Goal: Information Seeking & Learning: Find specific fact

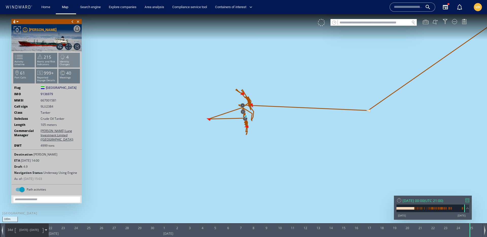
click at [71, 60] on p "Identity Changes" at bounding box center [70, 63] width 22 height 6
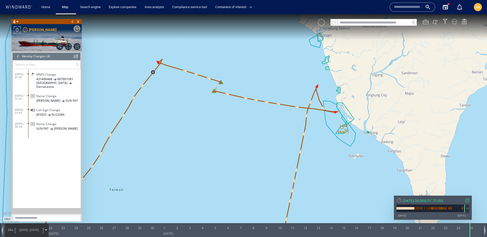
click at [20, 56] on div at bounding box center [18, 57] width 6 height 8
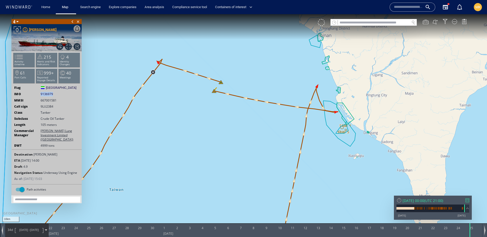
drag, startPoint x: 40, startPoint y: 93, endPoint x: 201, endPoint y: 54, distance: 166.1
click at [74, 93] on div "IMO 9136979 9136979" at bounding box center [47, 94] width 70 height 5
copy div "9136979"
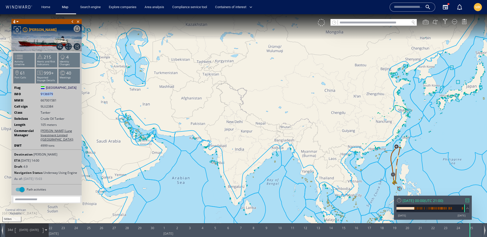
drag, startPoint x: 393, startPoint y: 149, endPoint x: 379, endPoint y: 127, distance: 26.1
click at [380, 127] on canvas "Map" at bounding box center [243, 123] width 487 height 218
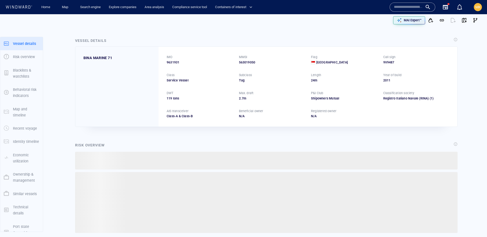
click at [411, 8] on input "text" at bounding box center [408, 7] width 29 height 8
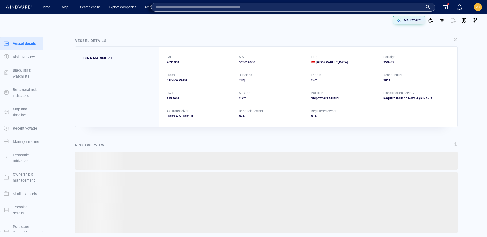
paste input "*******"
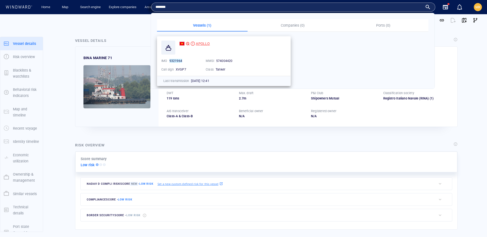
type input "*******"
click at [206, 45] on span "APOLLO" at bounding box center [203, 44] width 14 height 4
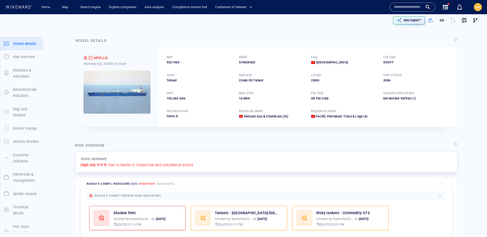
click at [404, 9] on input "text" at bounding box center [408, 7] width 29 height 8
paste input "*******"
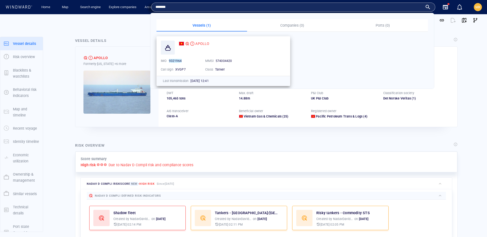
type input "*******"
click at [201, 39] on div "APOLLO IMO 9321964 MMSI 574004420 Call sign XVGP7 Class Tanker" at bounding box center [223, 56] width 133 height 39
click at [200, 44] on span "APOLLO" at bounding box center [202, 44] width 14 height 4
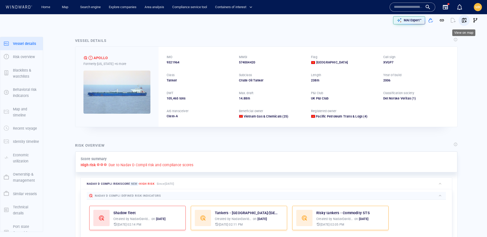
click at [467, 20] on button "button" at bounding box center [464, 20] width 11 height 11
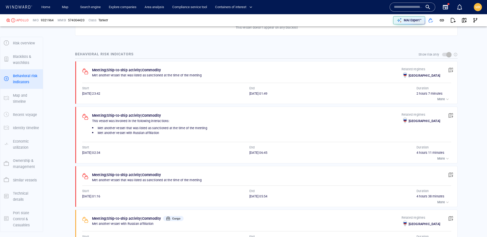
scroll to position [355, 0]
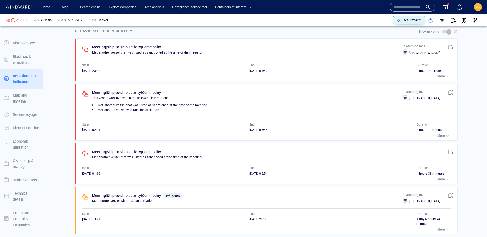
click at [447, 77] on div "button" at bounding box center [447, 76] width 5 height 5
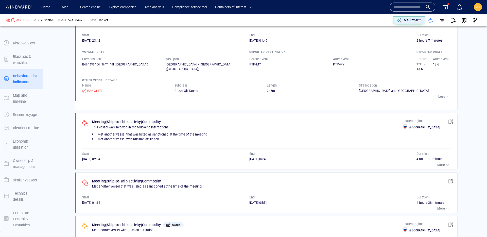
scroll to position [419, 0]
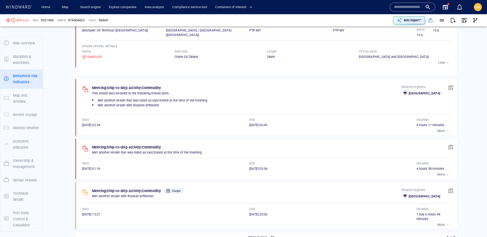
click at [441, 129] on p "More" at bounding box center [441, 131] width 8 height 5
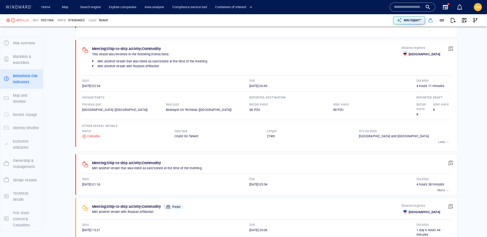
scroll to position [463, 0]
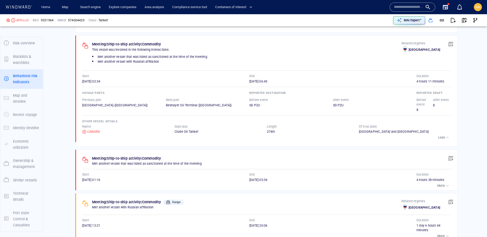
click at [444, 183] on p "More" at bounding box center [441, 185] width 8 height 5
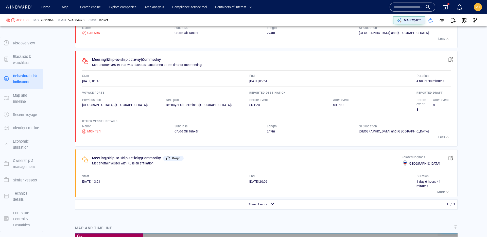
scroll to position [562, 0]
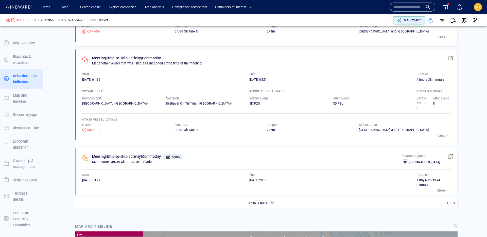
scroll to position [563, 0]
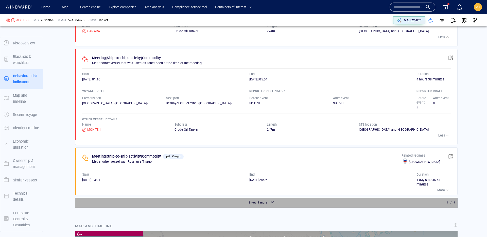
click at [192, 198] on div "Show 5 more" at bounding box center [262, 202] width 372 height 9
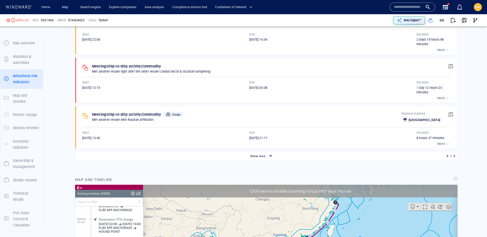
scroll to position [863, 0]
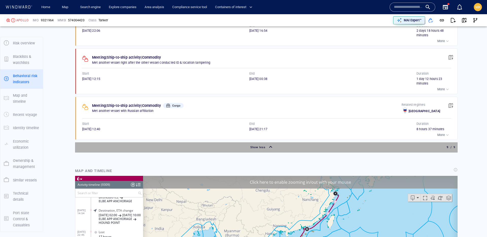
click at [210, 143] on div "Show less" at bounding box center [262, 147] width 372 height 9
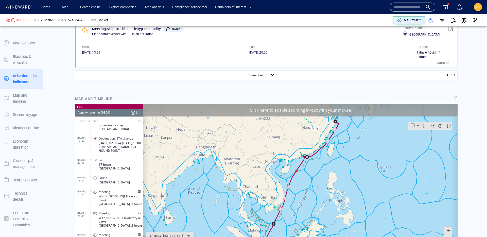
scroll to position [544, 0]
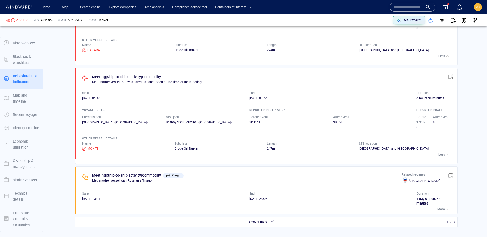
click at [164, 217] on div "Show 5 more" at bounding box center [262, 221] width 372 height 9
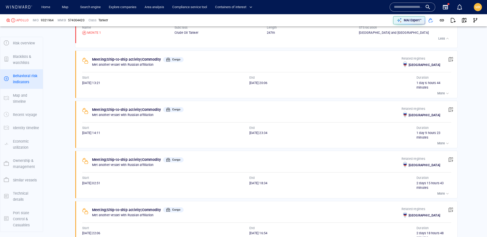
scroll to position [660, 0]
click at [453, 136] on div "Meeting | Ship-to-ship activity | Commodity Met another vessel that was listed …" at bounding box center [266, 39] width 383 height 612
click at [448, 140] on button "More" at bounding box center [443, 143] width 15 height 7
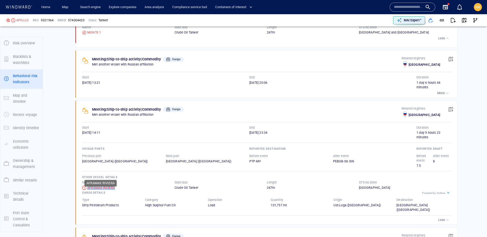
copy div "AFRAMAX RIVIERA"
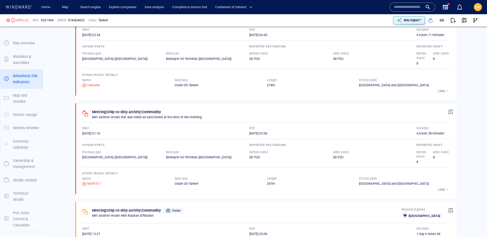
scroll to position [362, 0]
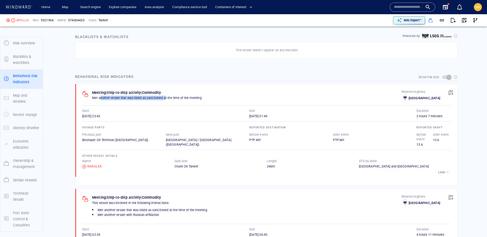
drag, startPoint x: 100, startPoint y: 97, endPoint x: 167, endPoint y: 99, distance: 66.3
click at [165, 99] on p "Met another vessel that was listed as sanctioned at the time of the meeting" at bounding box center [247, 98] width 310 height 5
click at [167, 99] on p "Met another vessel that was listed as sanctioned at the time of the meeting" at bounding box center [247, 98] width 310 height 5
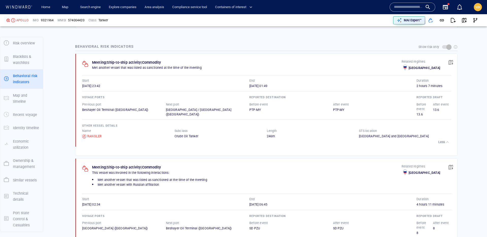
scroll to position [349, 0]
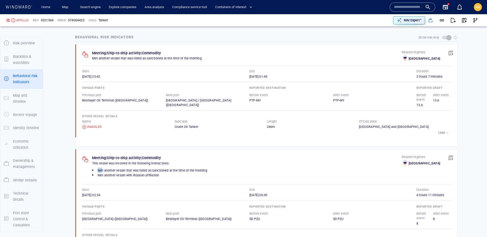
drag, startPoint x: 103, startPoint y: 168, endPoint x: 174, endPoint y: 163, distance: 71.7
click at [174, 168] on li "Met another vessel that was listed as sanctioned at the time of the meeting" at bounding box center [247, 170] width 310 height 5
click at [197, 168] on span "Met another vessel that was listed as sanctioned at the time of the meeting" at bounding box center [153, 170] width 110 height 4
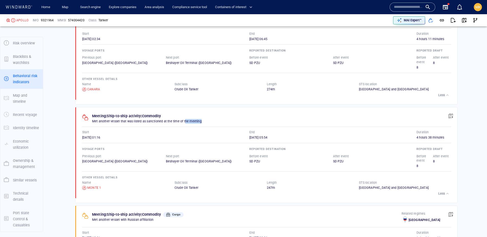
drag, startPoint x: 109, startPoint y: 115, endPoint x: 186, endPoint y: 113, distance: 77.4
click at [186, 113] on div "Meeting | Ship-to-ship activity | Commodity Met another vessel that was listed …" at bounding box center [268, 152] width 379 height 91
drag, startPoint x: 186, startPoint y: 113, endPoint x: 89, endPoint y: 146, distance: 102.3
click at [186, 119] on p "Met another vessel that was listed as sanctioned at the time of the meeting" at bounding box center [254, 121] width 324 height 5
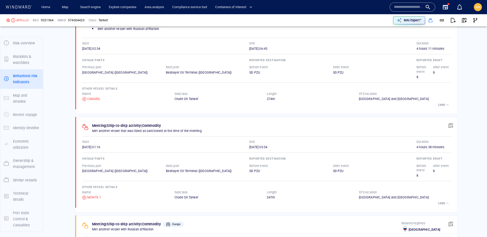
scroll to position [417, 0]
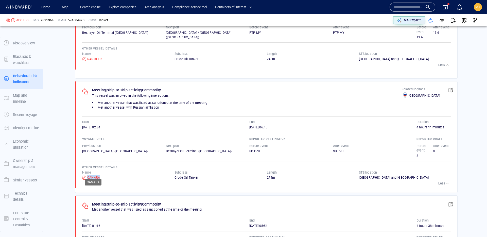
copy div "CANARA"
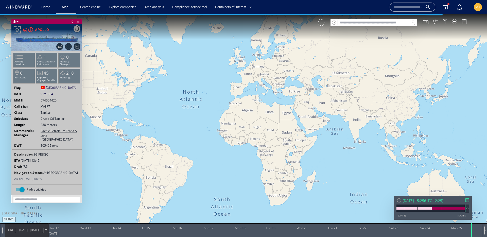
click at [469, 201] on div at bounding box center [468, 200] width 4 height 4
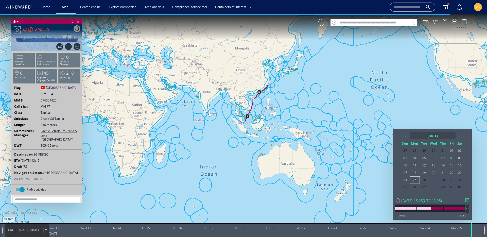
click at [421, 137] on th "[DATE]" at bounding box center [433, 135] width 46 height 7
click at [404, 137] on th "‹" at bounding box center [406, 135] width 8 height 7
click at [452, 136] on th "›" at bounding box center [454, 135] width 8 height 7
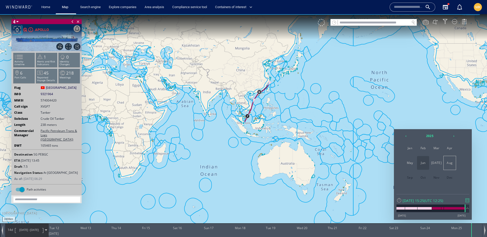
click at [425, 168] on span "Jun" at bounding box center [423, 163] width 12 height 14
click at [435, 179] on span "25" at bounding box center [434, 180] width 10 height 7
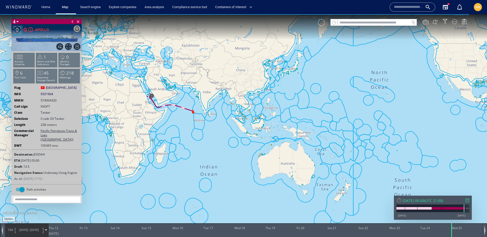
click at [36, 229] on span "25/06/25" at bounding box center [34, 230] width 9 height 4
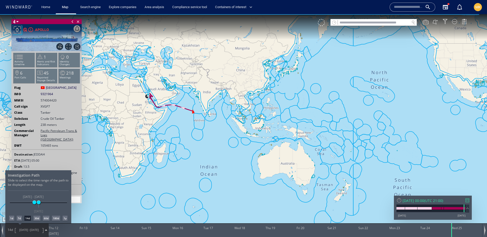
click at [19, 219] on div "7d" at bounding box center [19, 218] width 5 height 5
click at [159, 95] on div at bounding box center [243, 125] width 487 height 223
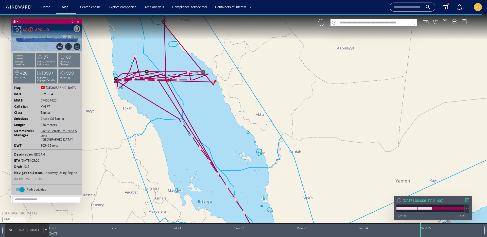
drag, startPoint x: 220, startPoint y: 85, endPoint x: 345, endPoint y: 105, distance: 126.1
click at [345, 105] on canvas "Map" at bounding box center [243, 123] width 487 height 218
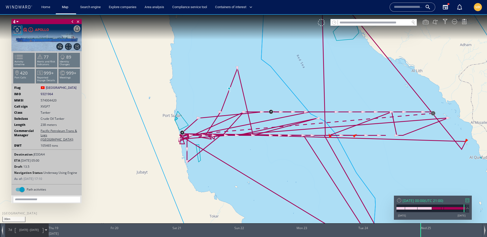
drag, startPoint x: 323, startPoint y: 96, endPoint x: 321, endPoint y: 106, distance: 9.8
click at [322, 99] on canvas "Map" at bounding box center [243, 123] width 487 height 218
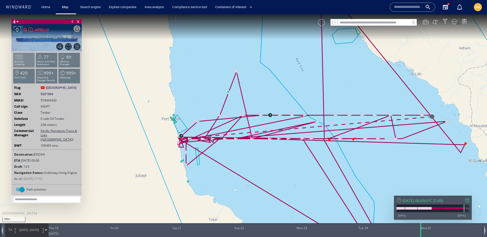
click at [28, 62] on p "Activity timeline" at bounding box center [24, 63] width 22 height 6
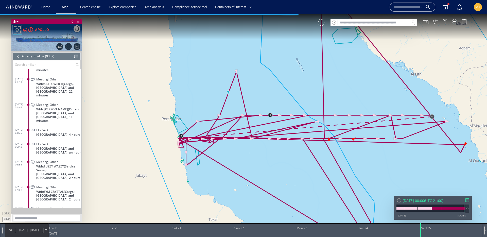
scroll to position [127087, 0]
click at [16, 56] on div at bounding box center [18, 57] width 6 height 8
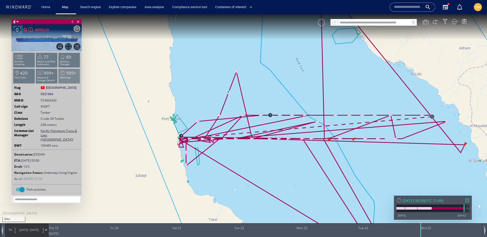
click at [72, 78] on p "Meetings" at bounding box center [70, 77] width 22 height 3
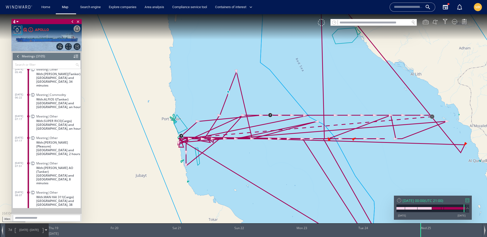
scroll to position [41814, 0]
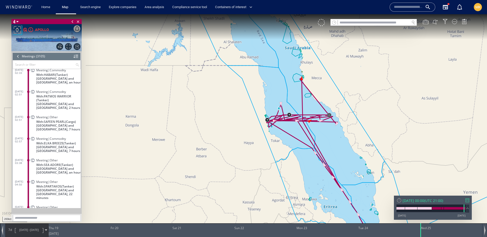
drag, startPoint x: 328, startPoint y: 143, endPoint x: 319, endPoint y: 133, distance: 13.3
click at [319, 133] on canvas "Map" at bounding box center [243, 123] width 487 height 218
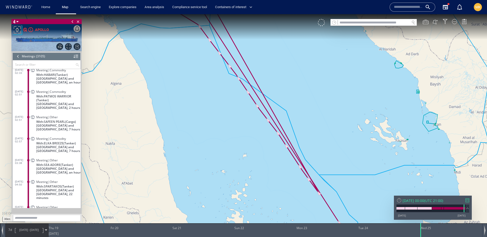
click at [24, 228] on span "18/06/25 -" at bounding box center [24, 230] width 11 height 4
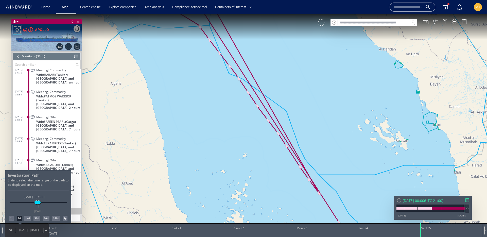
click at [42, 203] on div "27/03/25 22/09/25 18/06/25 25/06/25 18/06/25 - 25/06/25 25/06/25" at bounding box center [38, 202] width 57 height 1
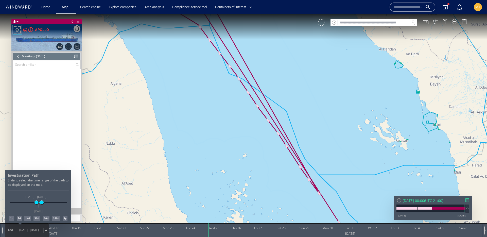
scroll to position [42094, 0]
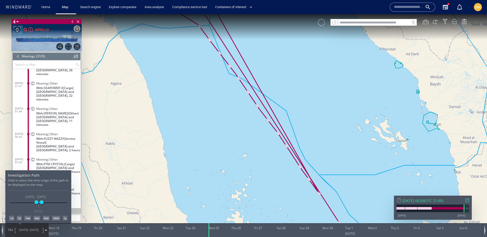
click at [250, 163] on div at bounding box center [243, 125] width 487 height 223
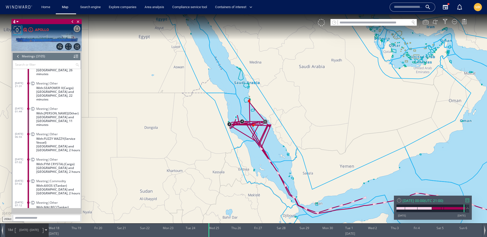
drag, startPoint x: 365, startPoint y: 210, endPoint x: 352, endPoint y: 193, distance: 21.1
click at [352, 193] on canvas "Map" at bounding box center [243, 123] width 487 height 218
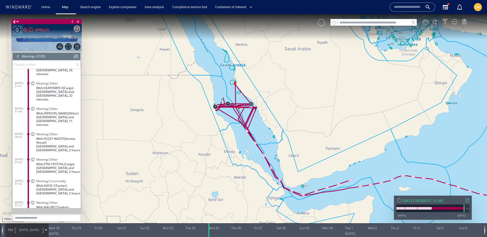
click at [29, 226] on span "18/06/25 - 06/07/25" at bounding box center [29, 230] width 26 height 13
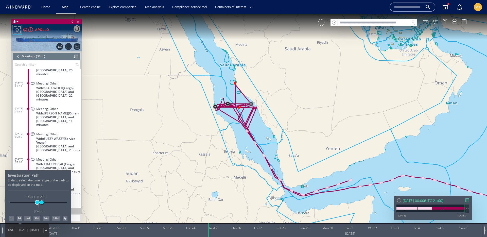
click at [37, 202] on span at bounding box center [37, 202] width 4 height 4
click at [39, 202] on span at bounding box center [40, 202] width 4 height 4
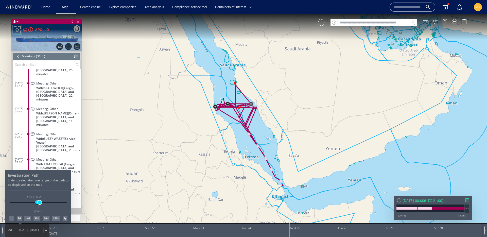
click at [40, 204] on span at bounding box center [40, 202] width 4 height 4
click at [304, 123] on div at bounding box center [243, 125] width 487 height 223
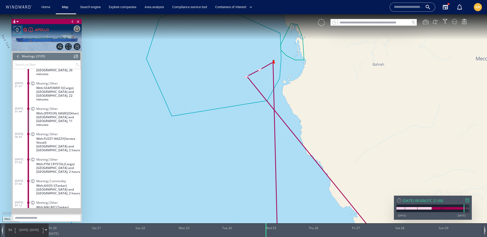
drag, startPoint x: 354, startPoint y: 79, endPoint x: 331, endPoint y: 108, distance: 36.9
click at [331, 108] on canvas "Map" at bounding box center [243, 123] width 487 height 218
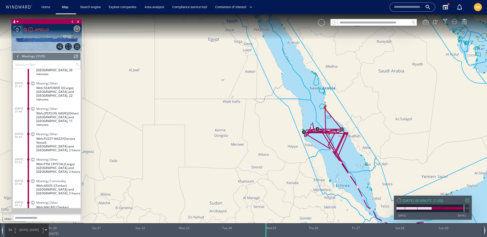
click at [466, 200] on div at bounding box center [468, 200] width 4 height 4
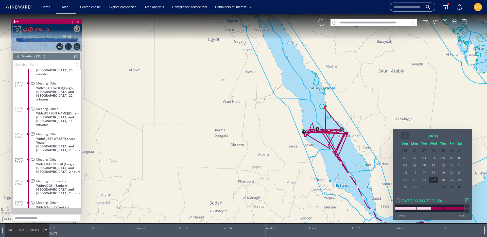
click at [404, 133] on th "‹" at bounding box center [405, 135] width 9 height 7
click at [458, 157] on span "10" at bounding box center [460, 158] width 8 height 7
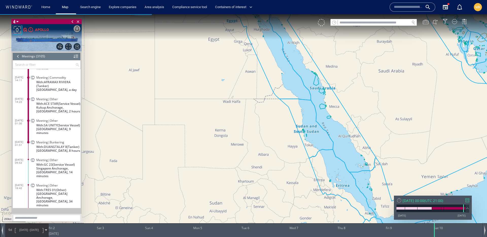
scroll to position [39986, 0]
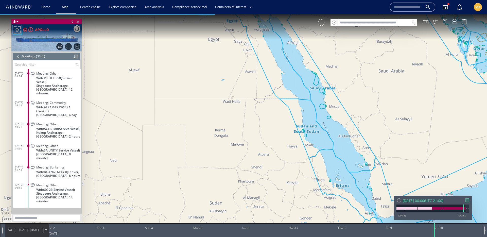
click at [69, 105] on span "With: AFRAMAX RIVIERA (Tanker)" at bounding box center [58, 109] width 44 height 8
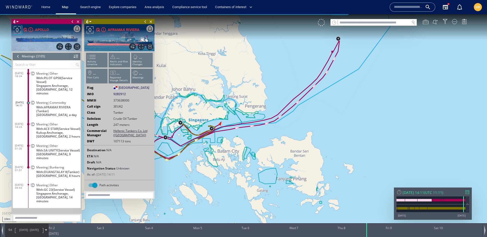
drag, startPoint x: 235, startPoint y: 182, endPoint x: 389, endPoint y: 66, distance: 192.9
click at [389, 66] on canvas "Map" at bounding box center [243, 123] width 487 height 218
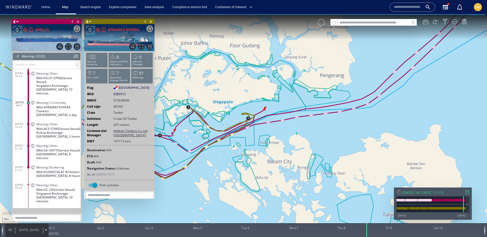
click at [20, 233] on span "01/05/25 - 10/05/25" at bounding box center [29, 230] width 26 height 13
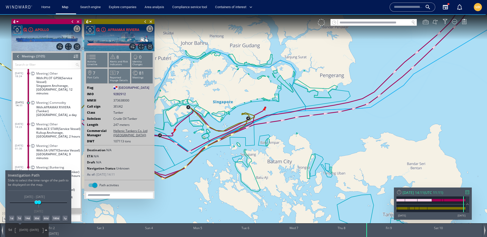
click at [11, 219] on div "1d" at bounding box center [11, 218] width 5 height 5
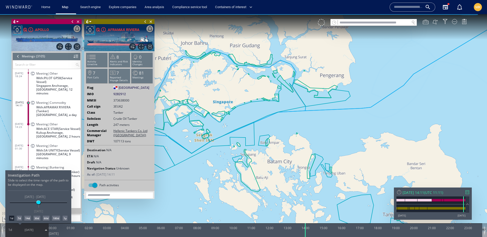
click at [474, 191] on div at bounding box center [243, 125] width 487 height 223
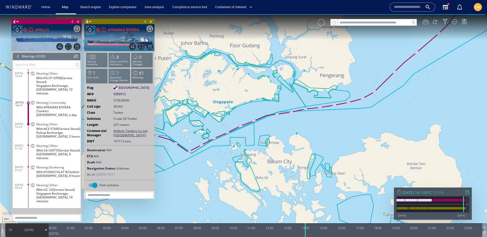
click at [468, 192] on div at bounding box center [468, 192] width 4 height 4
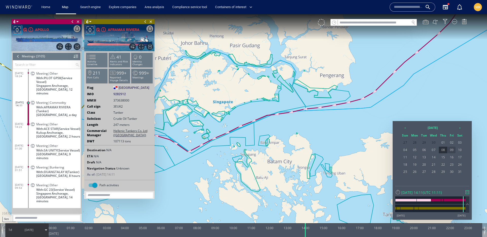
click at [454, 151] on span "09" at bounding box center [452, 150] width 8 height 7
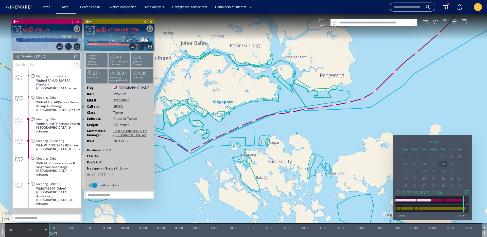
scroll to position [40000, 0]
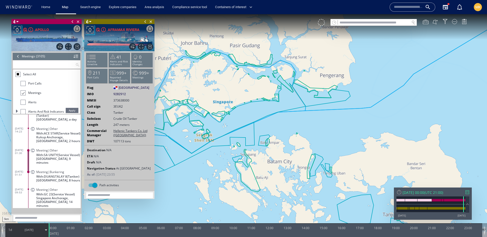
click at [55, 64] on input "text" at bounding box center [44, 64] width 62 height 8
paste input "**********"
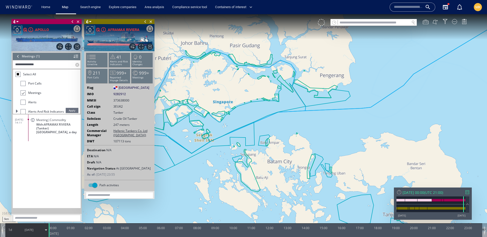
scroll to position [0, 0]
type input "**********"
click at [71, 129] on span "With: AFRAMAX RIVIERA (Tanker)" at bounding box center [58, 127] width 44 height 8
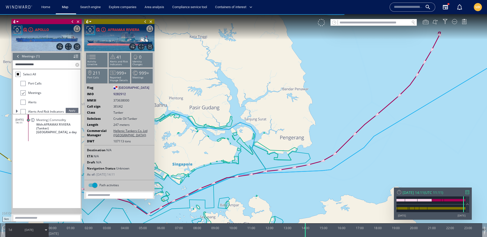
drag, startPoint x: 214, startPoint y: 169, endPoint x: 361, endPoint y: 127, distance: 152.4
click at [361, 127] on canvas "Map" at bounding box center [243, 123] width 487 height 218
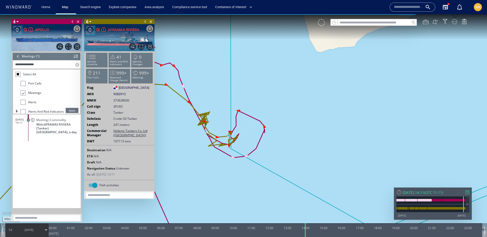
drag, startPoint x: 185, startPoint y: 145, endPoint x: 246, endPoint y: 135, distance: 62.5
click at [246, 135] on canvas "Map" at bounding box center [243, 123] width 487 height 218
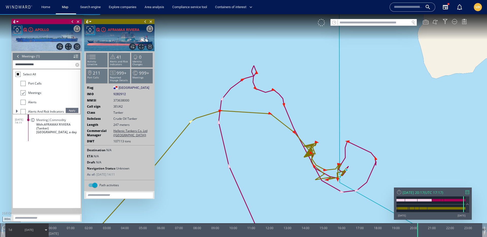
drag, startPoint x: 307, startPoint y: 229, endPoint x: 448, endPoint y: 218, distance: 141.8
click at [448, 14] on div "300m © Mapbox © OpenStreetMap Improve this map 0 0 23:00 Thursday 8 May 2025 00…" at bounding box center [243, 14] width 487 height 0
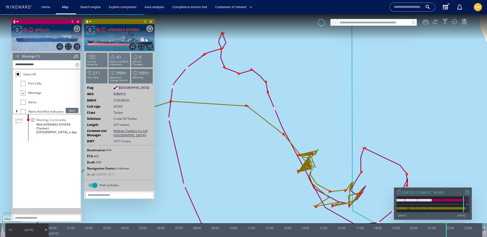
drag, startPoint x: 325, startPoint y: 178, endPoint x: 282, endPoint y: 144, distance: 54.5
click at [282, 144] on canvas "Map" at bounding box center [243, 123] width 487 height 218
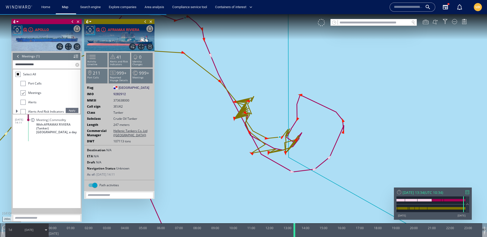
drag, startPoint x: 447, startPoint y: 231, endPoint x: 295, endPoint y: 237, distance: 152.1
click at [295, 237] on div at bounding box center [295, 230] width 5 height 14
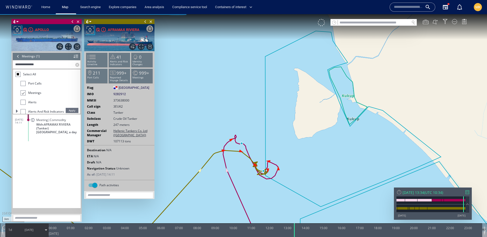
drag, startPoint x: 249, startPoint y: 195, endPoint x: 287, endPoint y: 138, distance: 68.4
click at [287, 138] on canvas "Map" at bounding box center [243, 123] width 487 height 218
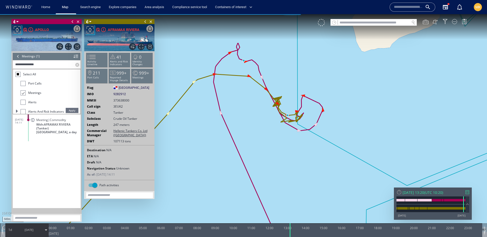
click at [290, 106] on canvas "Map" at bounding box center [243, 123] width 487 height 218
drag, startPoint x: 291, startPoint y: 227, endPoint x: 338, endPoint y: 222, distance: 47.2
click at [336, 236] on div at bounding box center [336, 230] width 5 height 14
click at [436, 23] on button at bounding box center [436, 22] width 6 height 6
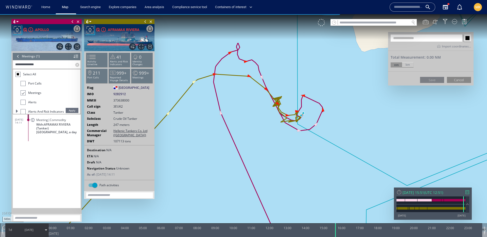
click at [456, 82] on button "Cancel" at bounding box center [459, 80] width 24 height 6
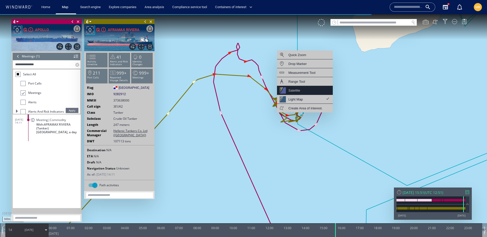
click at [297, 89] on div "Satellite" at bounding box center [295, 90] width 12 height 6
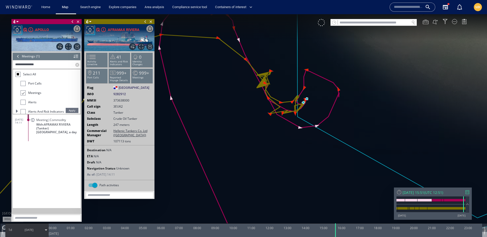
drag, startPoint x: 332, startPoint y: 99, endPoint x: 371, endPoint y: 119, distance: 44.4
click at [371, 119] on canvas "Map" at bounding box center [243, 123] width 487 height 218
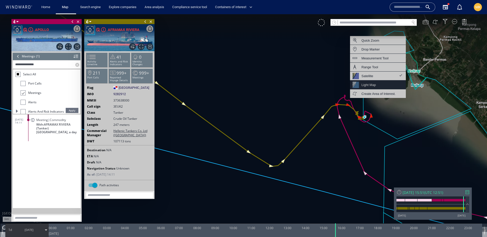
click at [390, 82] on div "Light Map" at bounding box center [378, 84] width 56 height 9
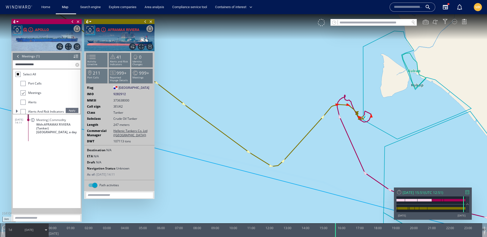
click at [454, 22] on div at bounding box center [454, 21] width 5 height 5
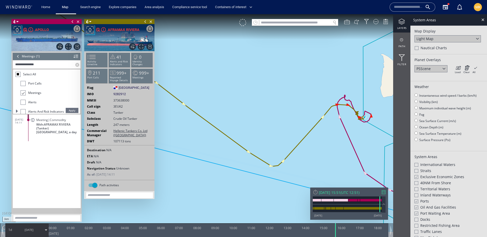
click at [401, 23] on div at bounding box center [401, 22] width 17 height 6
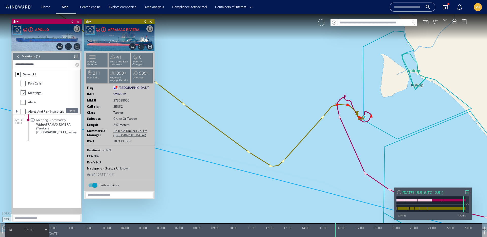
click at [444, 21] on div at bounding box center [445, 21] width 5 height 5
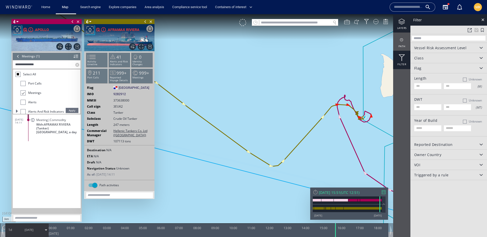
click at [405, 19] on div at bounding box center [401, 22] width 17 height 6
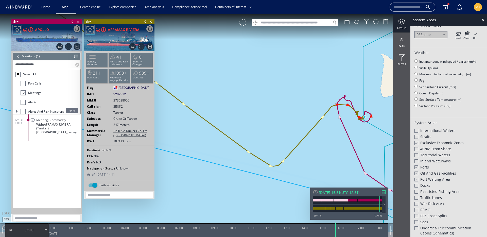
scroll to position [64, 0]
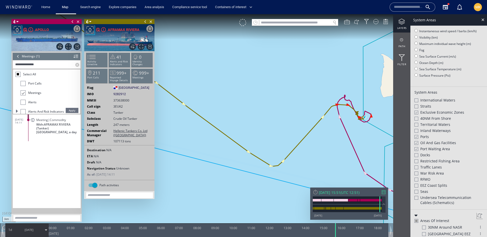
click at [367, 138] on canvas "Map" at bounding box center [243, 123] width 487 height 218
drag, startPoint x: 369, startPoint y: 124, endPoint x: 288, endPoint y: 131, distance: 81.5
click at [288, 131] on canvas "Map" at bounding box center [243, 123] width 487 height 218
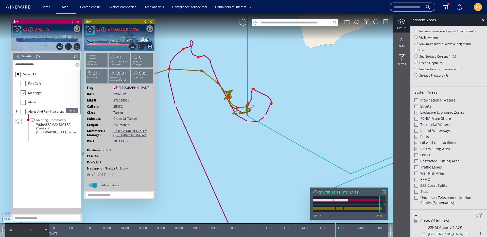
drag, startPoint x: 255, startPoint y: 182, endPoint x: 237, endPoint y: 129, distance: 56.5
click at [237, 129] on canvas "Map" at bounding box center [243, 123] width 487 height 218
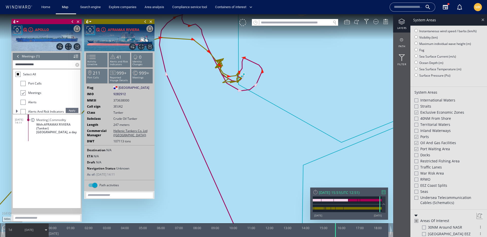
click at [484, 20] on div at bounding box center [483, 20] width 6 height 6
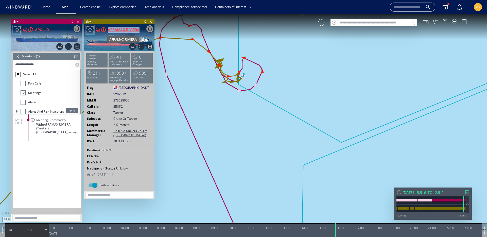
copy div "AFRAMAX RIVIERA"
click at [122, 95] on span "9282912" at bounding box center [119, 94] width 12 height 5
drag, startPoint x: 122, startPoint y: 95, endPoint x: 178, endPoint y: 83, distance: 56.7
click at [122, 95] on span "9282912" at bounding box center [119, 94] width 12 height 5
copy span "9282912"
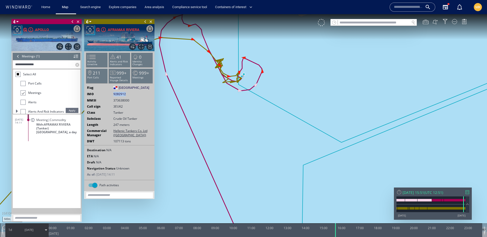
click at [276, 110] on canvas "Map" at bounding box center [243, 123] width 487 height 218
click at [13, 58] on div "**********" at bounding box center [47, 129] width 70 height 157
click at [18, 57] on div at bounding box center [18, 57] width 6 height 8
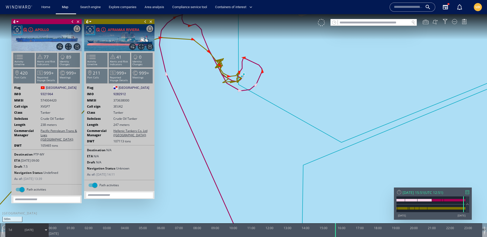
click at [468, 192] on div at bounding box center [468, 192] width 4 height 4
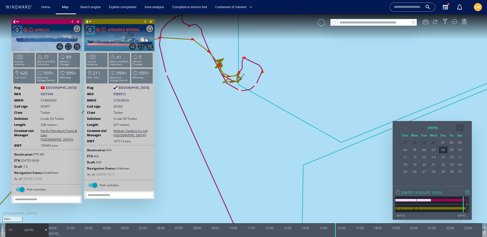
click at [459, 126] on th "›" at bounding box center [460, 127] width 8 height 7
click at [438, 171] on span "25" at bounding box center [434, 171] width 10 height 7
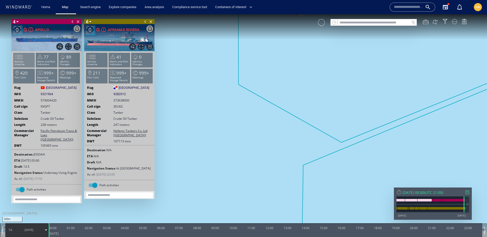
click at [20, 61] on span at bounding box center [16, 56] width 8 height 7
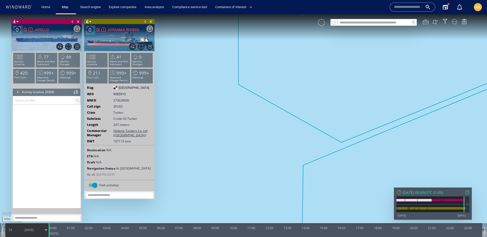
scroll to position [127091, 0]
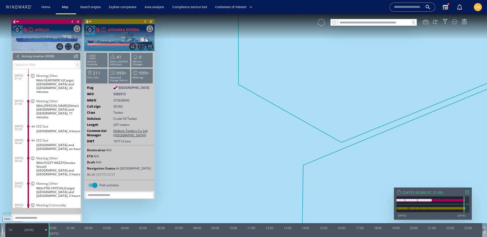
click at [43, 67] on input "text" at bounding box center [44, 64] width 62 height 8
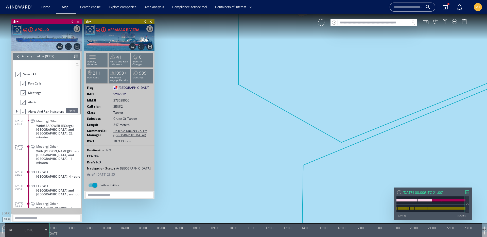
paste input "******"
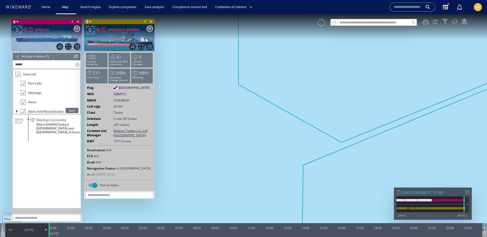
scroll to position [0, 0]
type input "******"
click at [77, 132] on span "Sudan and South Sudan, 4 hours" at bounding box center [58, 130] width 44 height 8
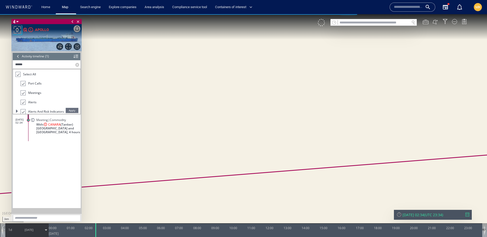
click at [77, 65] on label at bounding box center [77, 64] width 5 height 8
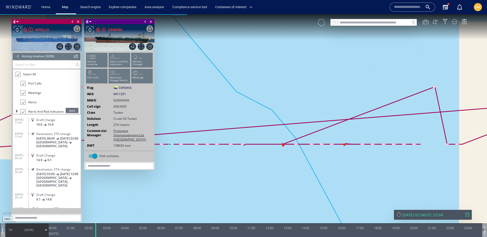
click at [40, 63] on input "text" at bounding box center [44, 64] width 62 height 8
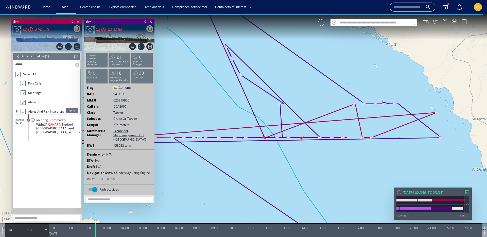
type input "******"
drag, startPoint x: 216, startPoint y: 157, endPoint x: 276, endPoint y: 150, distance: 60.6
click at [276, 150] on canvas "Map" at bounding box center [243, 123] width 487 height 218
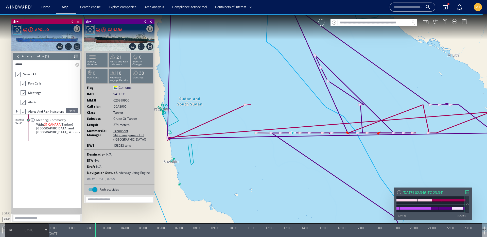
click at [19, 58] on div at bounding box center [18, 57] width 6 height 8
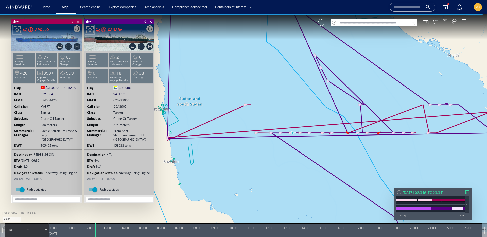
click at [21, 230] on span "21/06/25" at bounding box center [29, 230] width 26 height 13
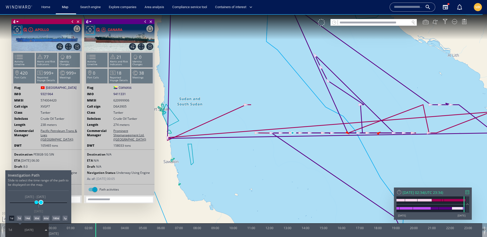
drag, startPoint x: 37, startPoint y: 203, endPoint x: 41, endPoint y: 204, distance: 3.7
click at [41, 204] on span at bounding box center [41, 202] width 4 height 4
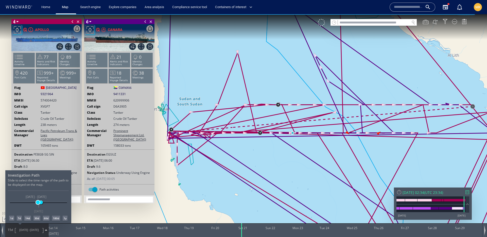
click at [38, 204] on span at bounding box center [38, 202] width 4 height 4
click at [310, 157] on div at bounding box center [243, 125] width 487 height 223
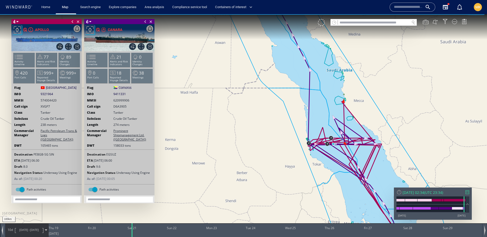
drag, startPoint x: 389, startPoint y: 166, endPoint x: 287, endPoint y: 104, distance: 119.3
click at [287, 104] on canvas "Map" at bounding box center [243, 123] width 487 height 218
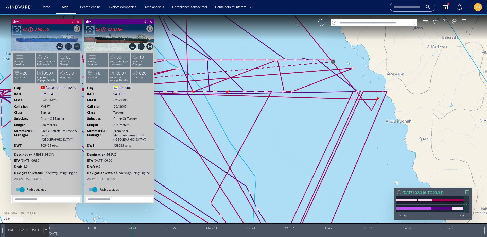
drag, startPoint x: 250, startPoint y: 96, endPoint x: 299, endPoint y: 109, distance: 51.1
click at [299, 109] on canvas "Map" at bounding box center [243, 123] width 487 height 218
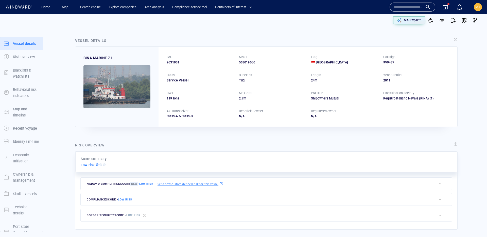
drag, startPoint x: 417, startPoint y: 13, endPoint x: 413, endPoint y: 9, distance: 5.2
click at [417, 13] on div "Name N/A IMO MMSI Call sign N/A Class N/A No positional data 0" at bounding box center [427, 7] width 83 height 20
click at [412, 9] on input "text" at bounding box center [408, 7] width 29 height 8
paste input "*******"
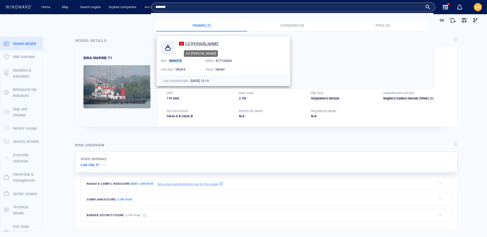
type input "*******"
click at [208, 42] on span "CS [PERSON_NAME]" at bounding box center [201, 44] width 33 height 4
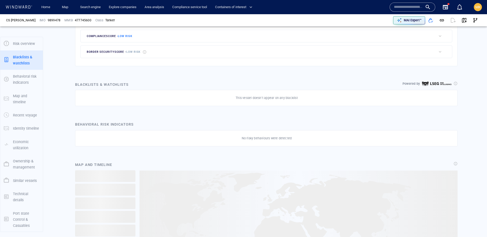
scroll to position [14, 0]
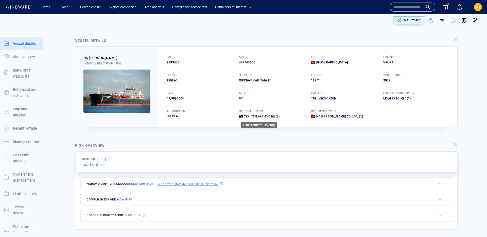
click at [266, 114] on span "Csic Tankers Holding" at bounding box center [259, 116] width 31 height 4
drag, startPoint x: 82, startPoint y: 57, endPoint x: 114, endPoint y: 58, distance: 31.5
click at [114, 58] on div "CS ZHE JIANG Formerly: BEI CHUAN 5002" at bounding box center [116, 87] width 83 height 80
copy div "CS [PERSON_NAME]"
click at [176, 63] on span "9899478" at bounding box center [173, 62] width 13 height 5
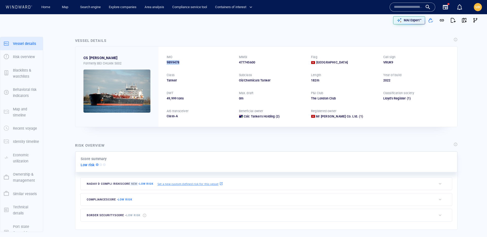
click at [176, 63] on span "9899478" at bounding box center [173, 62] width 13 height 5
copy span "9899478"
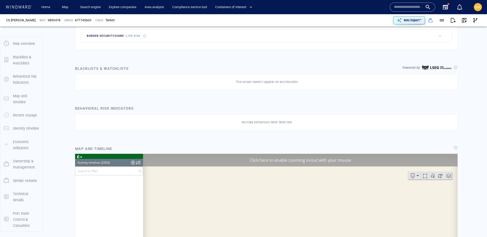
scroll to position [2107, 0]
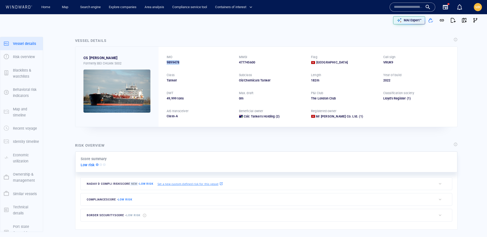
click at [176, 61] on span "9899478" at bounding box center [173, 62] width 13 height 5
drag, startPoint x: 107, startPoint y: 56, endPoint x: 57, endPoint y: 58, distance: 50.8
copy div "CS [PERSON_NAME]"
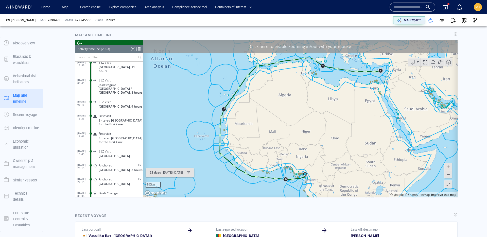
scroll to position [304, 0]
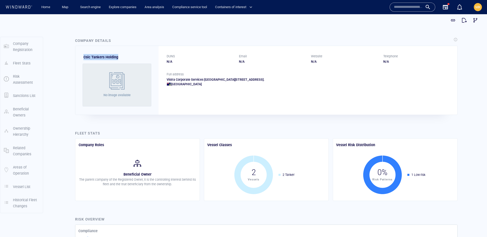
drag, startPoint x: 82, startPoint y: 58, endPoint x: 119, endPoint y: 58, distance: 36.5
click at [119, 58] on div "Csic Tankers Holding No image available" at bounding box center [116, 80] width 83 height 69
copy span "Csic Tankers Holding"
drag, startPoint x: 235, startPoint y: 79, endPoint x: 278, endPoint y: 81, distance: 42.7
click at [278, 81] on div "Vistra Corporate Services [GEOGRAPHIC_DATA][STREET_ADDRESS]. [GEOGRAPHIC_DATA]" at bounding box center [308, 81] width 283 height 9
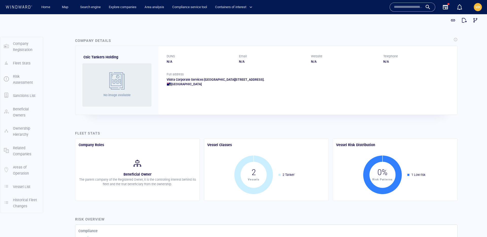
click at [278, 81] on div "Vistra Corporate Services [GEOGRAPHIC_DATA][STREET_ADDRESS]. [GEOGRAPHIC_DATA]" at bounding box center [308, 81] width 283 height 9
